Goal: Task Accomplishment & Management: Use online tool/utility

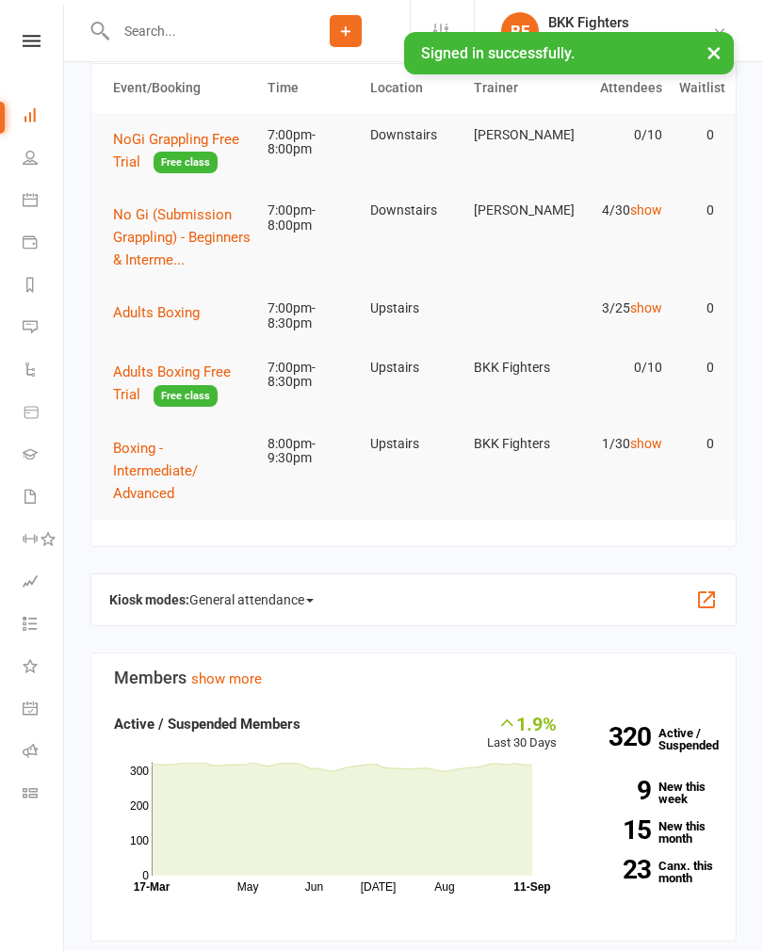
click at [706, 611] on button "button" at bounding box center [706, 600] width 23 height 23
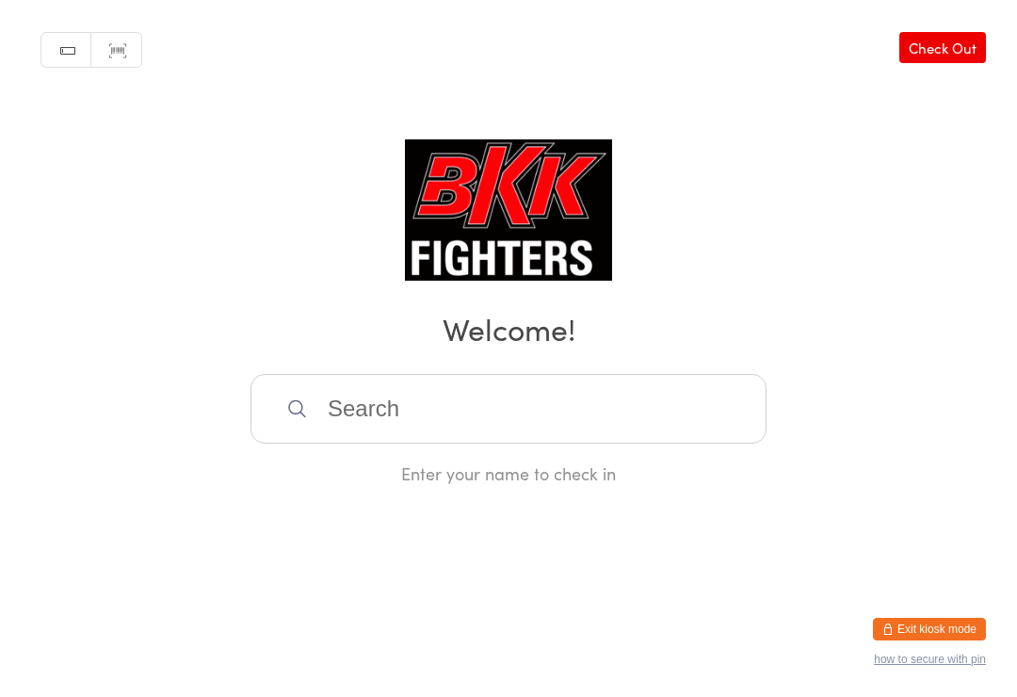
click at [633, 402] on input "search" at bounding box center [508, 409] width 516 height 70
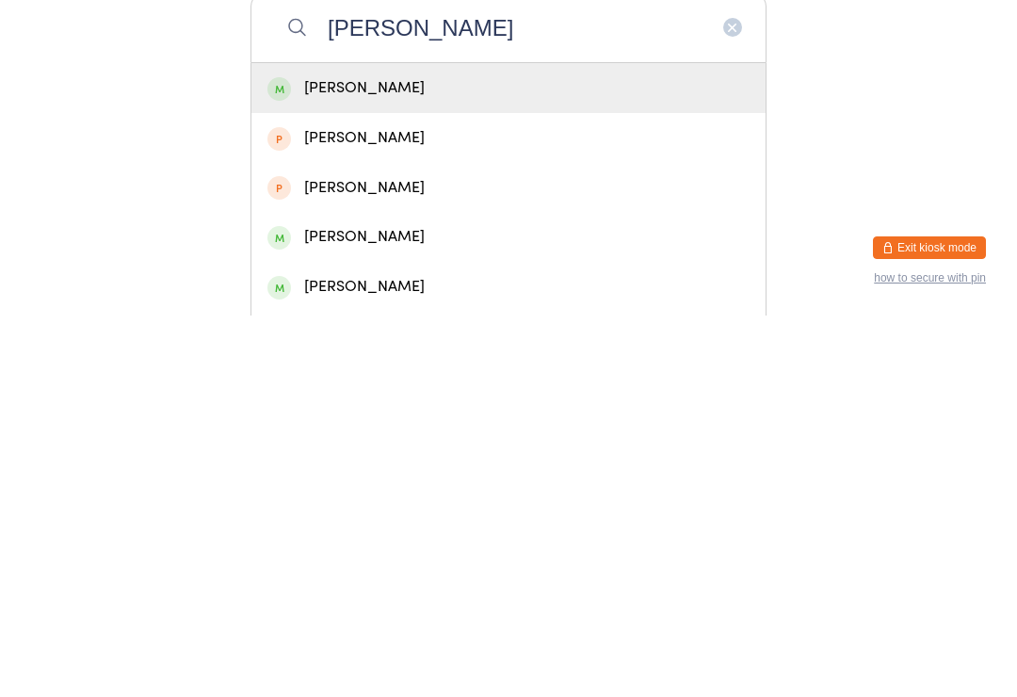
type input "Kyle hews"
click at [436, 457] on div "Kyle Hewson" at bounding box center [508, 469] width 482 height 25
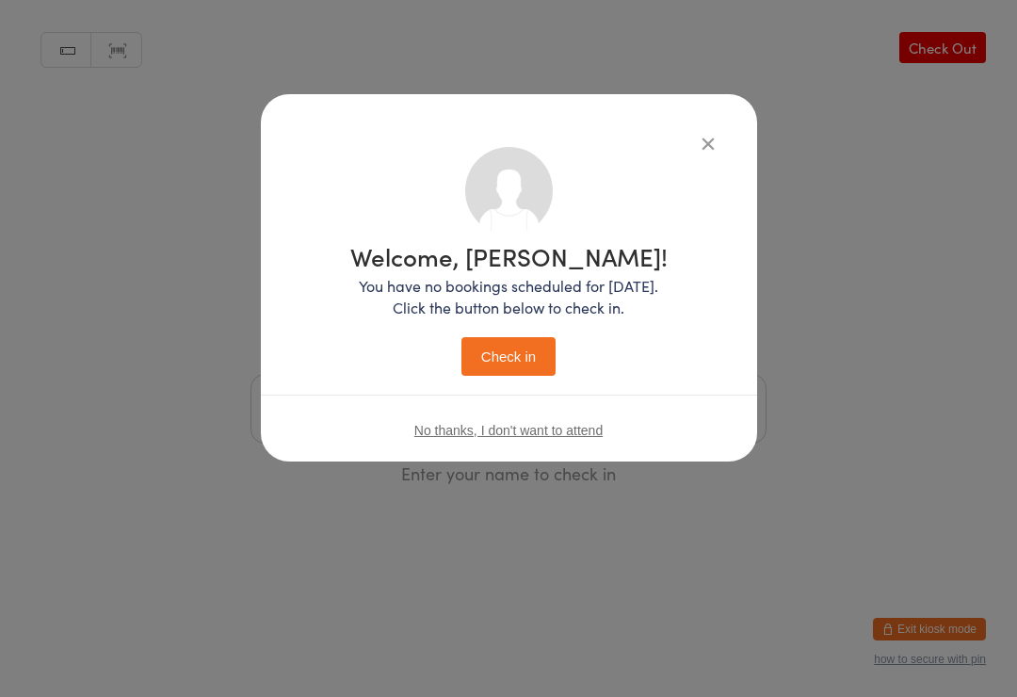
click at [532, 344] on button "Check in" at bounding box center [508, 356] width 94 height 39
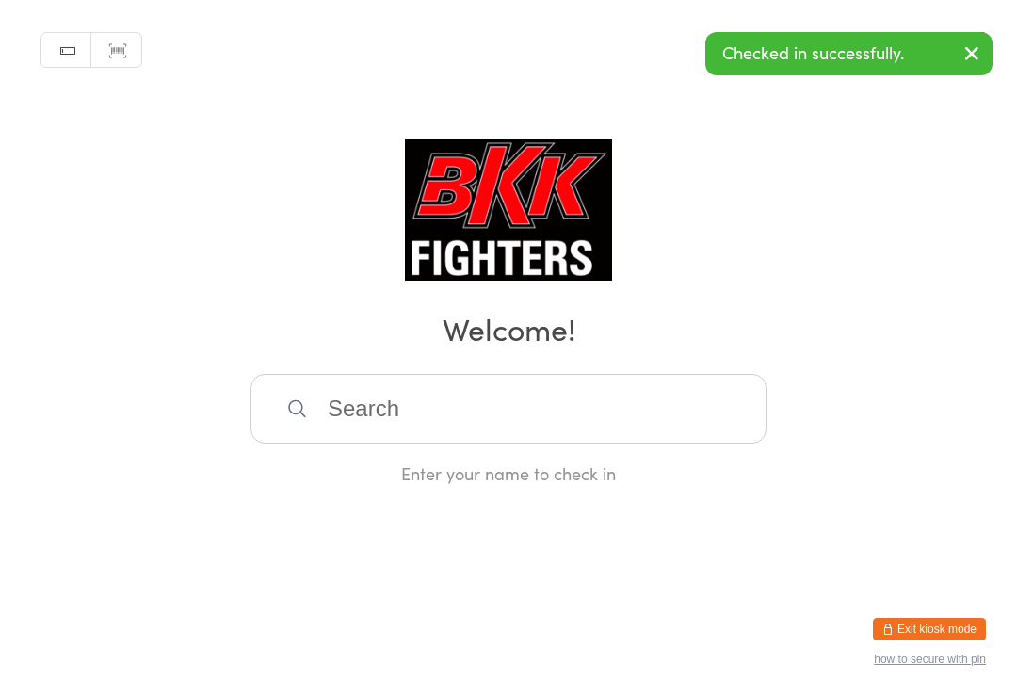
click at [569, 399] on input "search" at bounding box center [508, 409] width 516 height 70
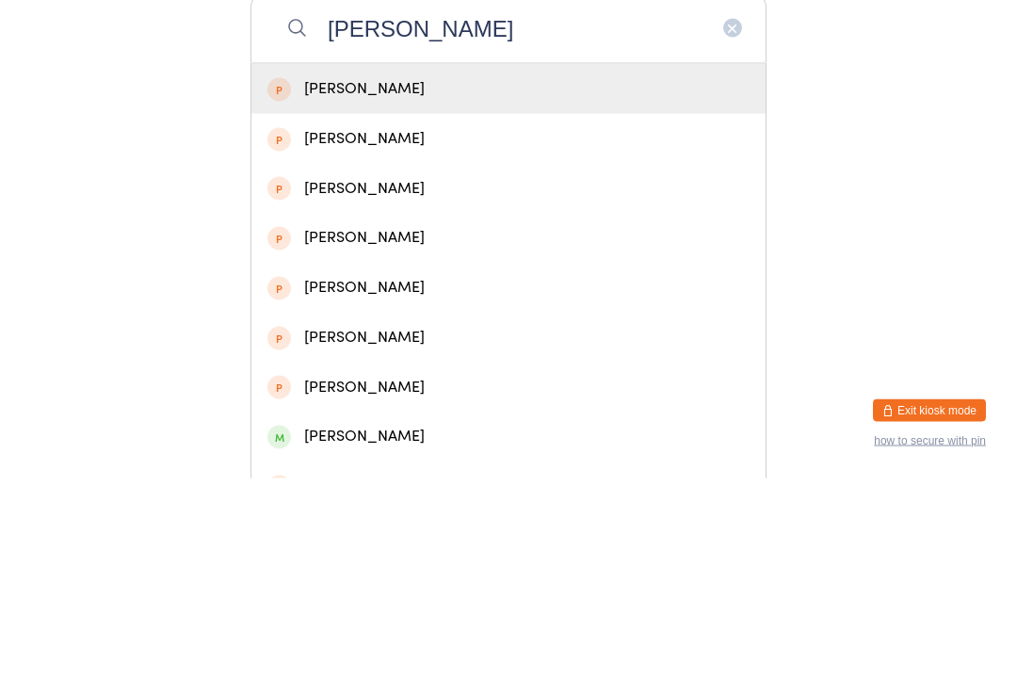
scroll to position [173, 0]
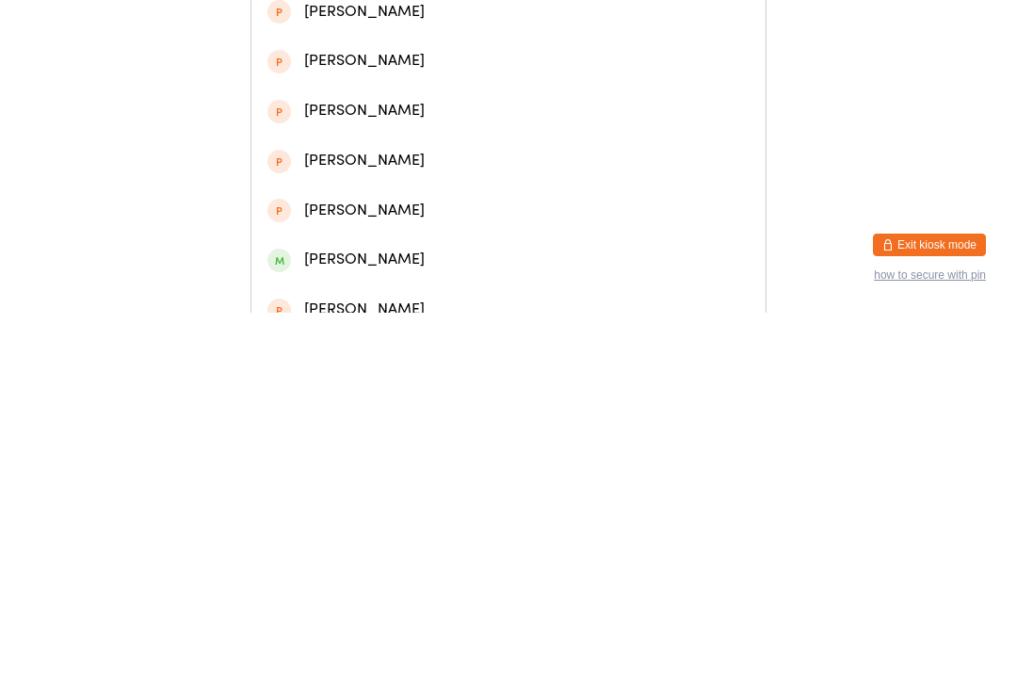
type input "Tim"
click at [378, 631] on div "Timothy Bowtle" at bounding box center [508, 643] width 482 height 25
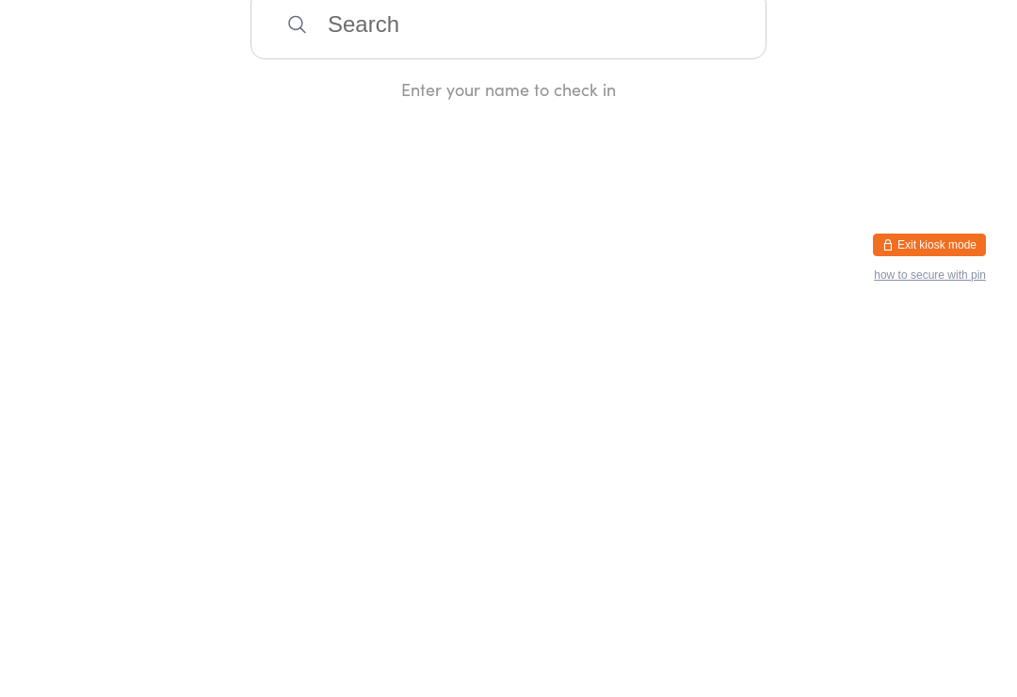
scroll to position [0, 0]
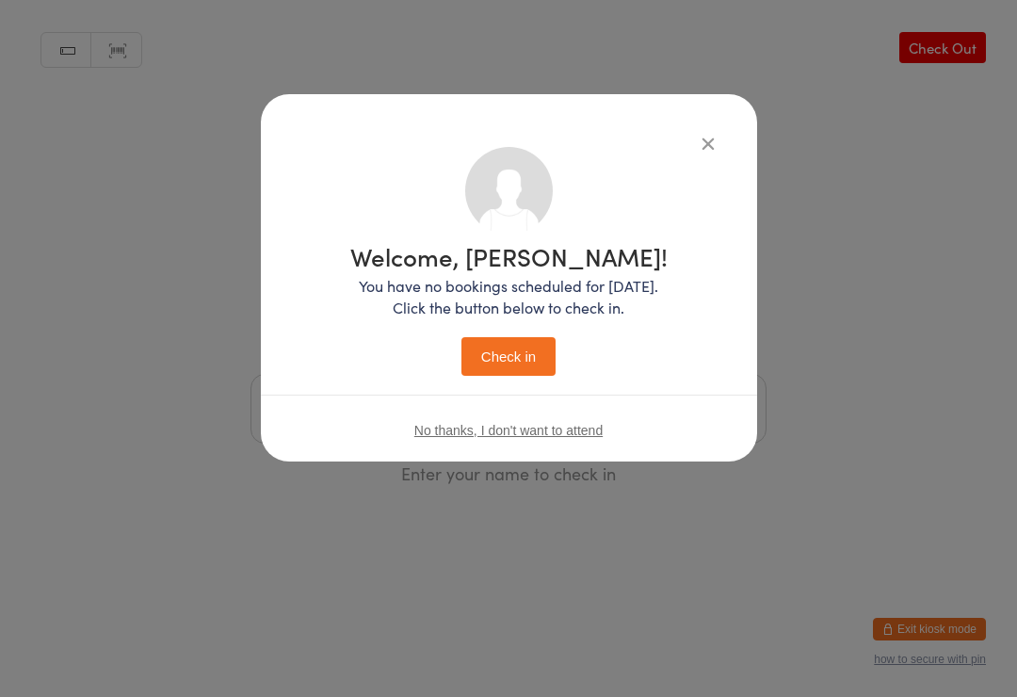
click at [517, 360] on button "Check in" at bounding box center [508, 356] width 94 height 39
